Goal: Transaction & Acquisition: Purchase product/service

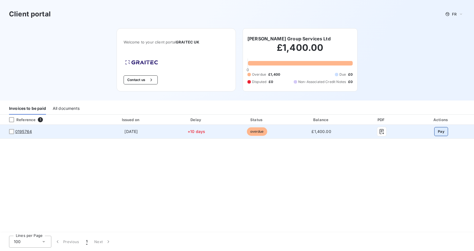
click at [441, 132] on button "Pay" at bounding box center [441, 131] width 14 height 9
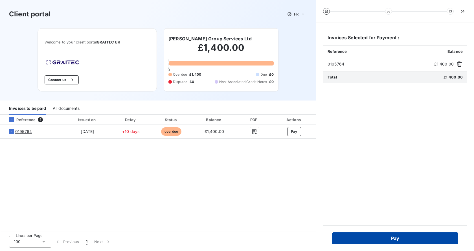
click at [403, 239] on button "Pay" at bounding box center [395, 238] width 126 height 12
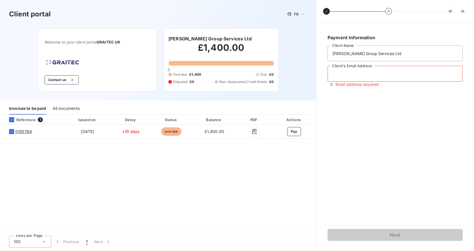
click at [334, 77] on input "Client's Email Address" at bounding box center [395, 74] width 135 height 16
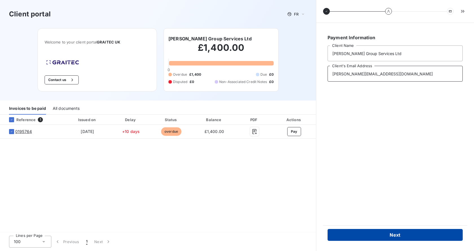
type input "[PERSON_NAME][EMAIL_ADDRESS][DOMAIN_NAME]"
click at [389, 232] on button "Next" at bounding box center [395, 235] width 135 height 12
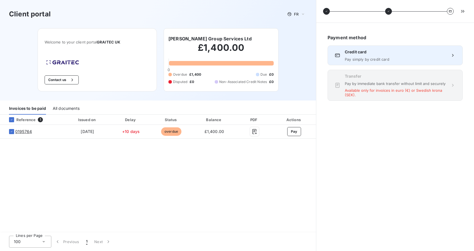
click at [351, 50] on span "Credit card" at bounding box center [395, 52] width 101 height 6
